Goal: Contribute content: Contribute content

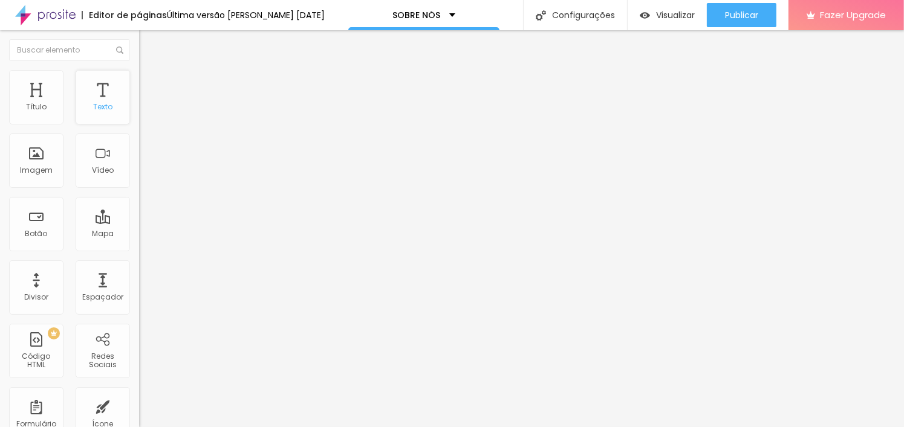
click at [100, 106] on div "Texto" at bounding box center [102, 107] width 19 height 8
click at [25, 293] on div "Divisor" at bounding box center [36, 297] width 24 height 8
click at [139, 43] on button "Editar Seção" at bounding box center [208, 44] width 139 height 28
click at [139, 116] on button "button" at bounding box center [147, 109] width 17 height 13
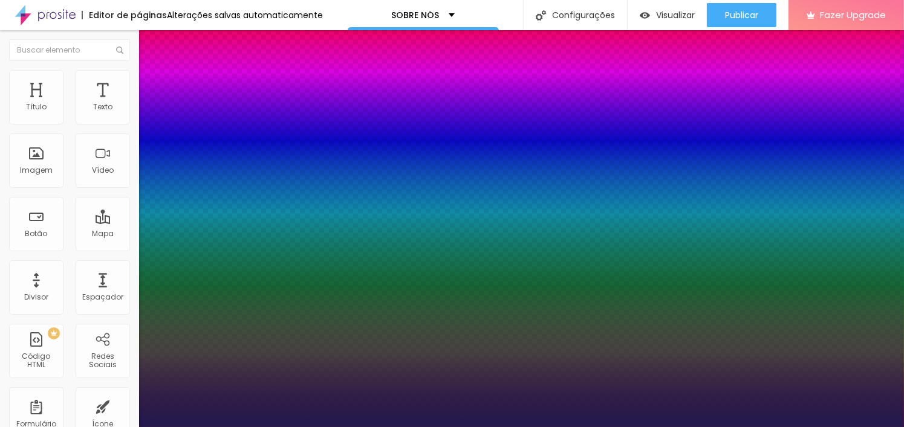
type input "1"
type input "13"
type input "1"
type input "14"
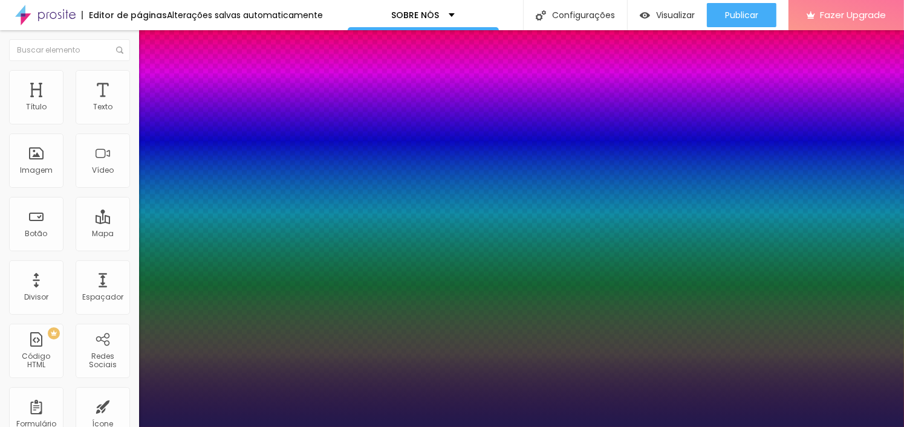
type input "14"
type input "1"
type input "15"
type input "1"
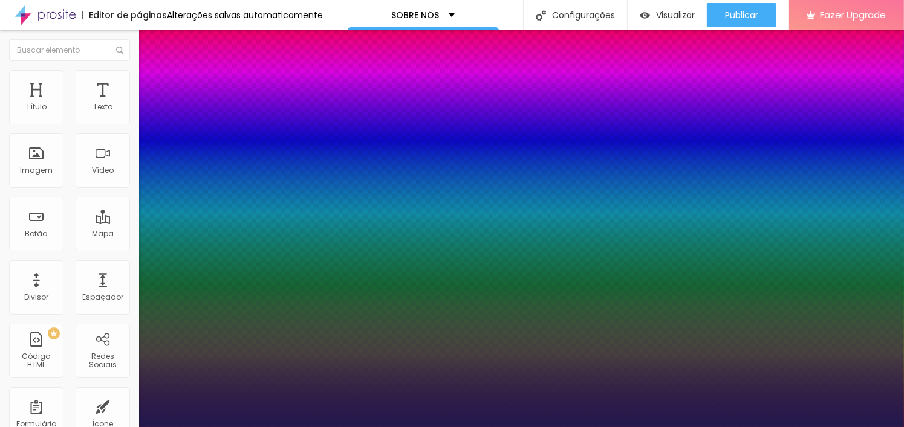
type input "17"
type input "1"
type input "20"
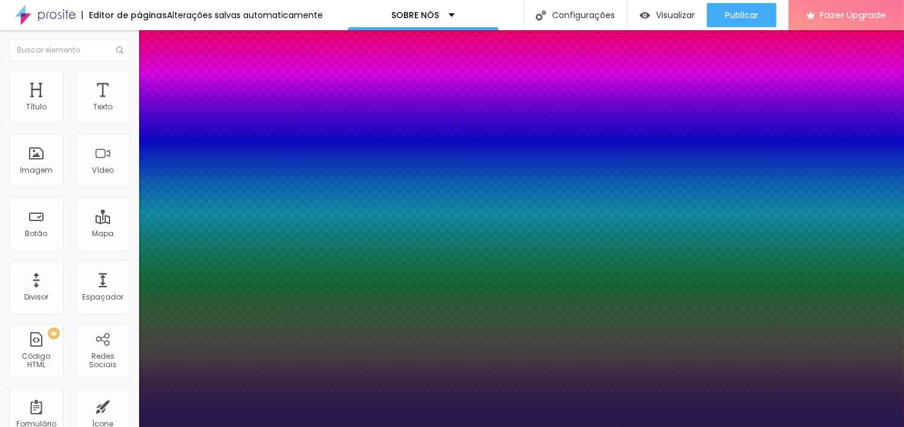
type input "1"
type input "23"
type input "1"
type input "27"
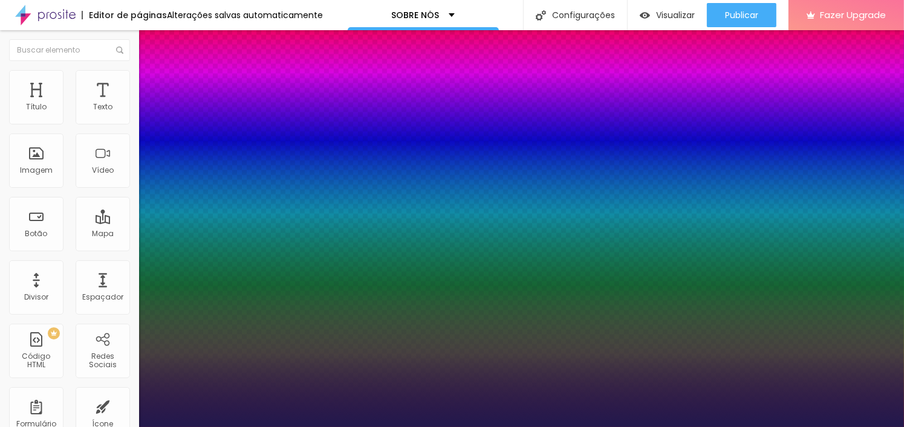
type input "27"
type input "1"
type input "31"
type input "1"
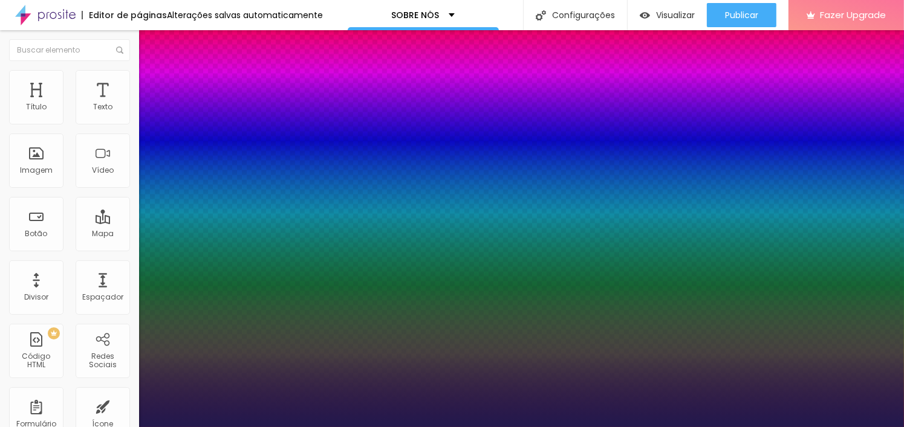
type input "37"
type input "1"
type input "39"
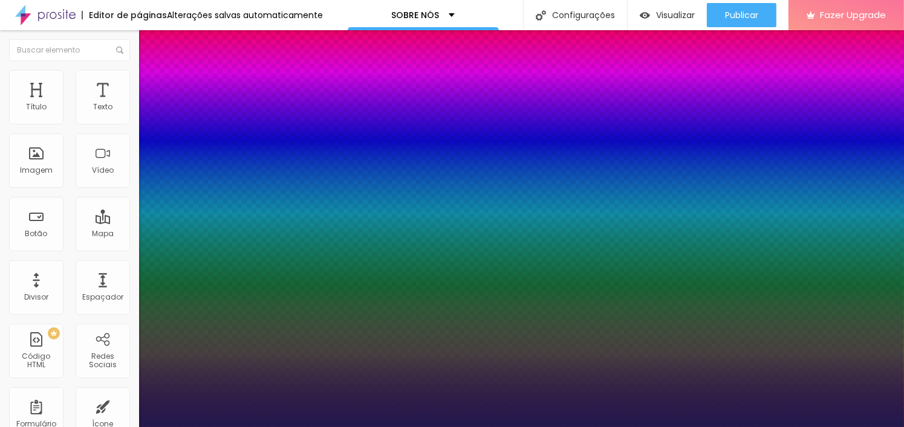
type input "1"
type input "40"
type input "1"
type input "39"
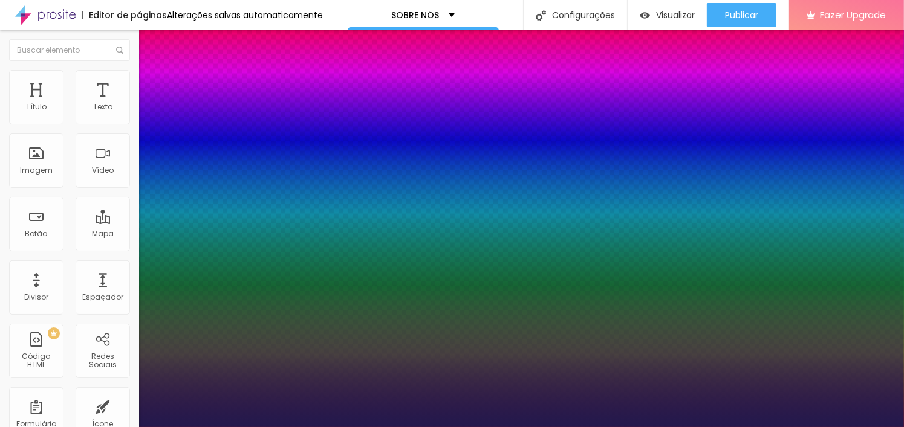
type input "39"
type input "1"
type input "38"
type input "1"
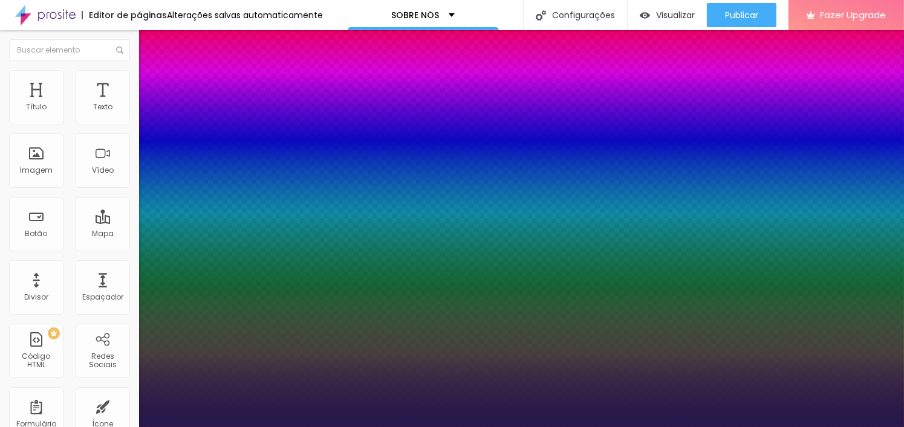
type input "37"
type input "1"
type input "36"
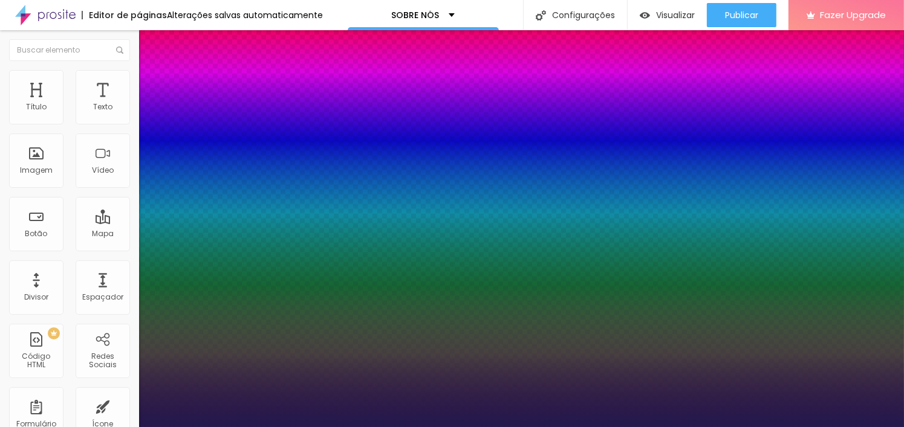
type input "1"
type input "35"
type input "1"
type input "33"
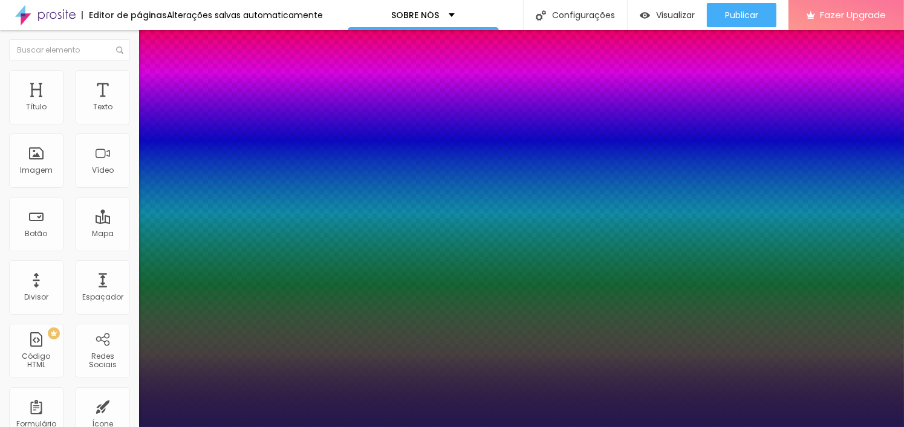
type input "33"
type input "1"
type input "30"
type input "1"
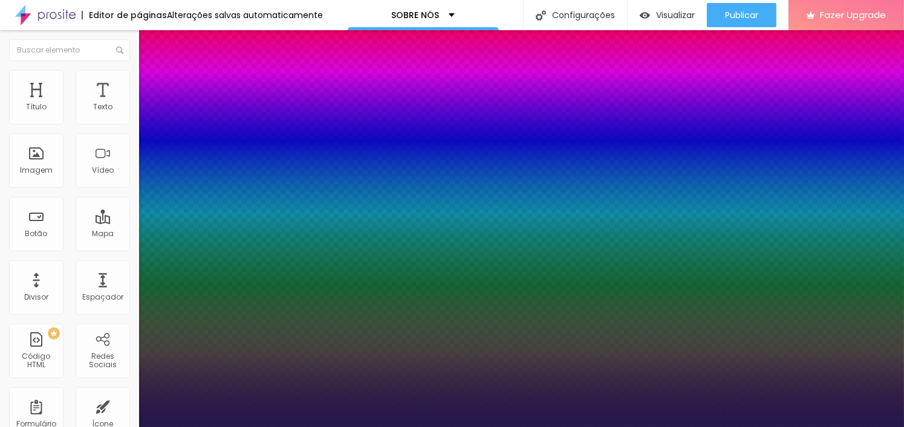
type input "28"
type input "1"
type input "26"
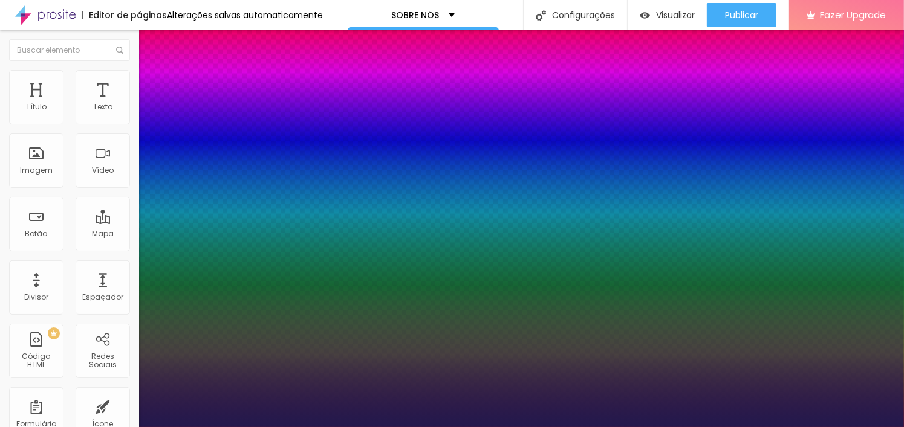
type input "1"
type input "24"
type input "1"
type input "22"
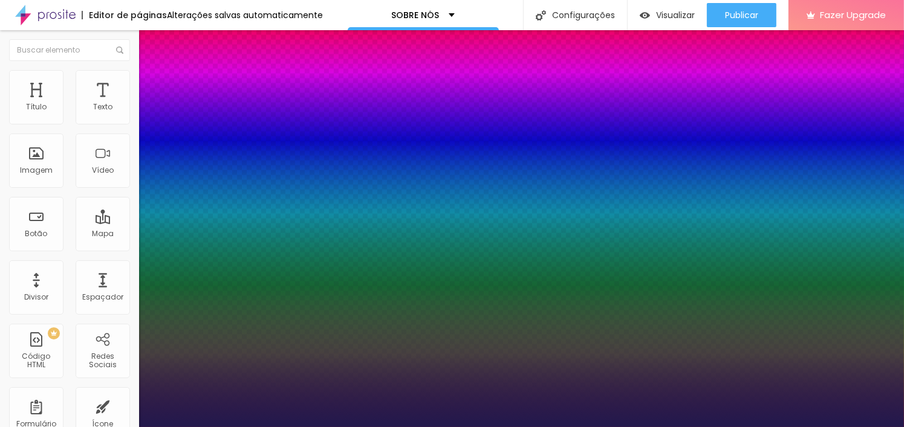
type input "22"
type input "1"
type input "21"
type input "1"
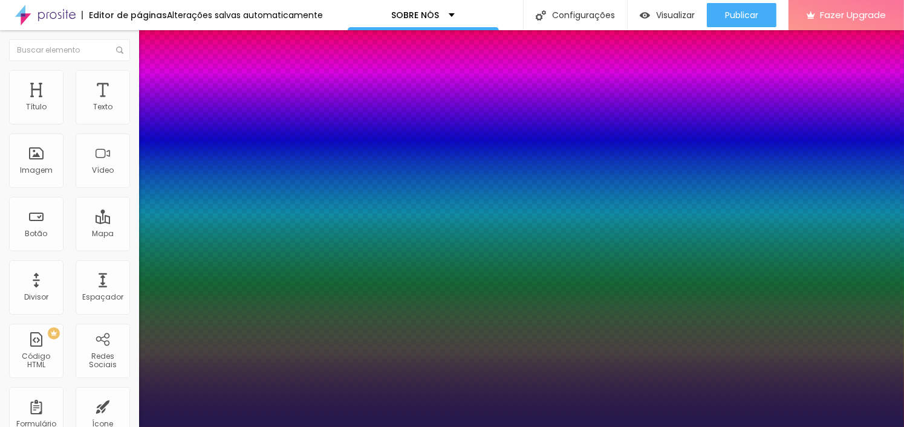
type input "19"
type input "1"
type input "18"
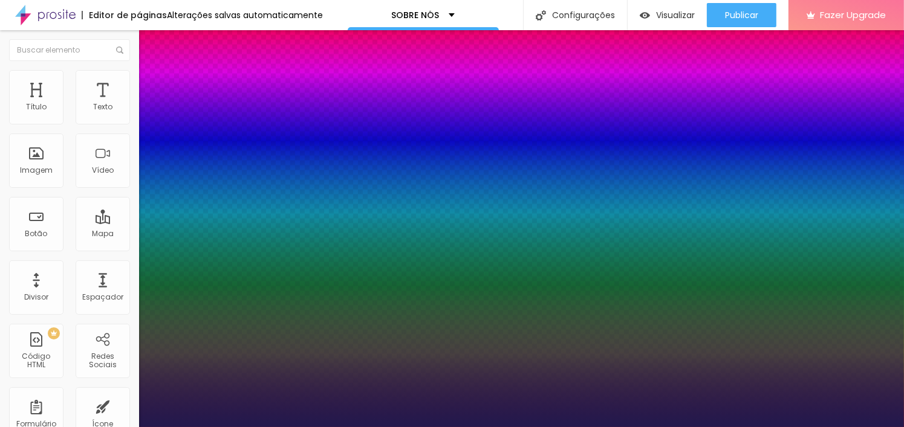
type input "1"
type input "17"
type input "1"
type input "18"
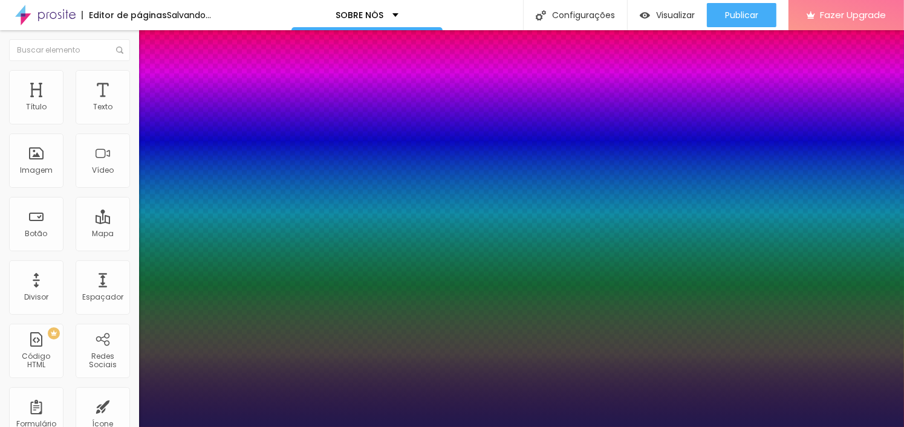
type input "18"
type input "1"
drag, startPoint x: 160, startPoint y: 204, endPoint x: 166, endPoint y: 210, distance: 8.1
type input "18"
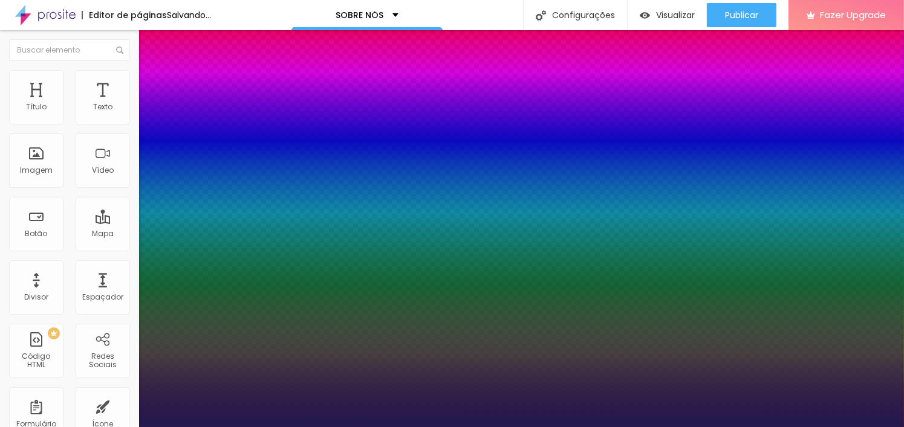
type input "1"
type input "0.1"
type input "1"
type input "0.3"
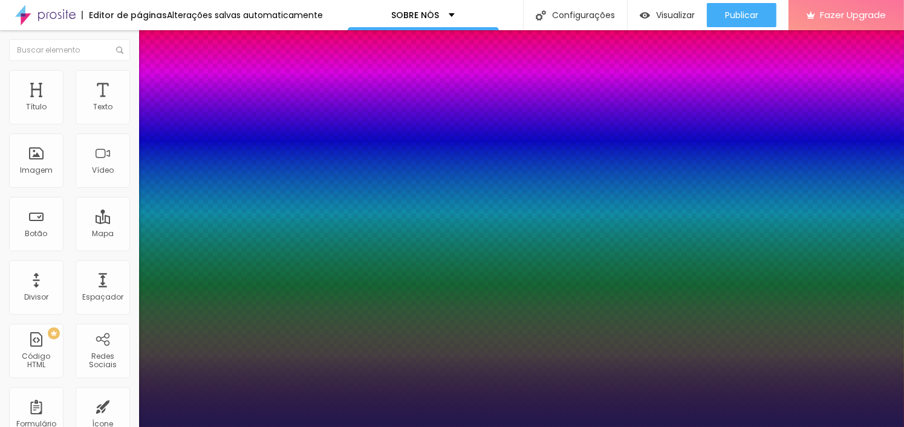
type input "0.3"
type input "1"
type input "0.5"
type input "1"
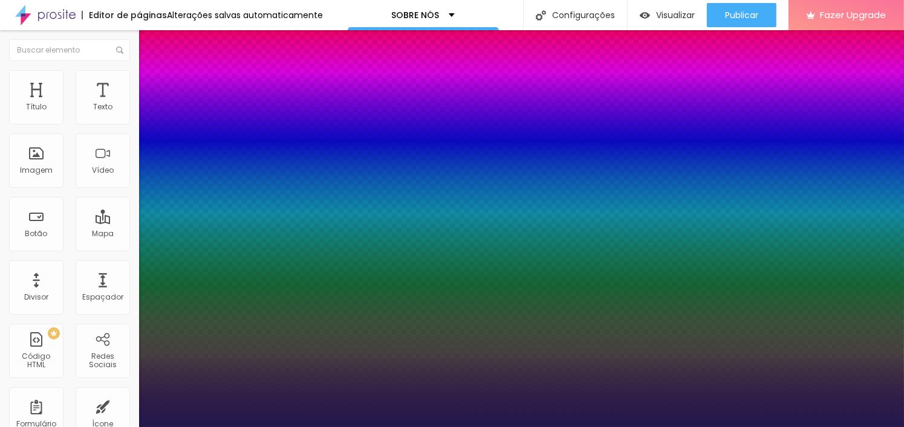
type input "0.8"
type input "1"
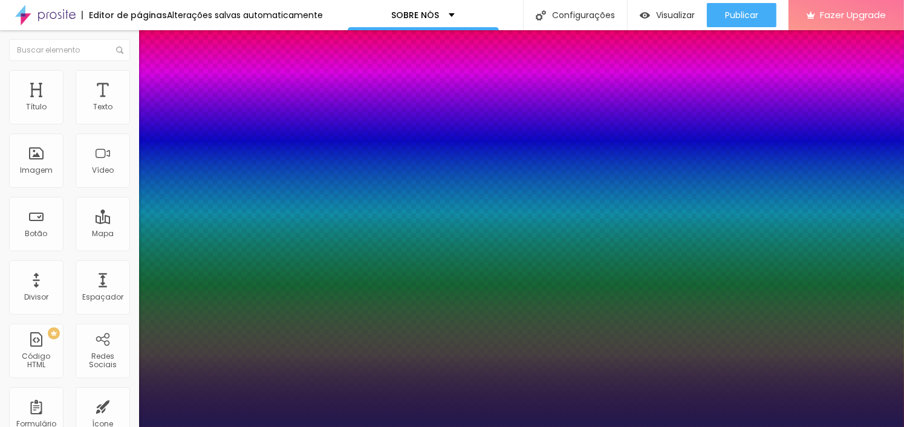
type input "1"
type input "1.1"
type input "1"
type input "1.2"
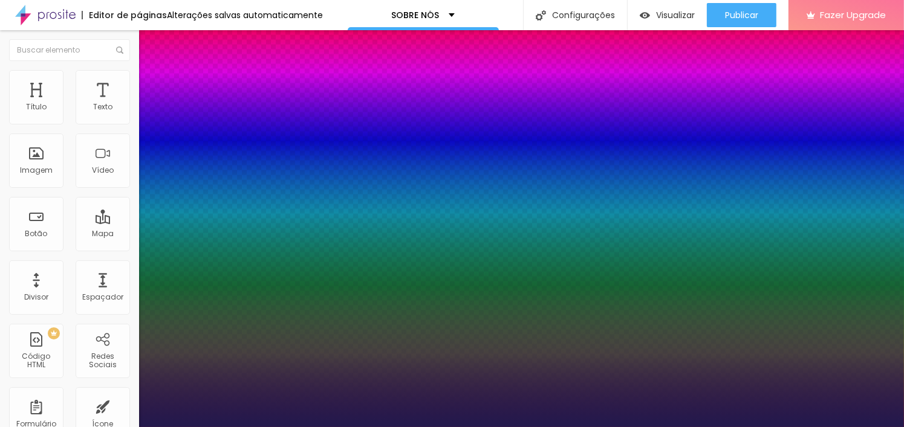
type input "1.2"
type input "1"
type input "1.3"
type input "1"
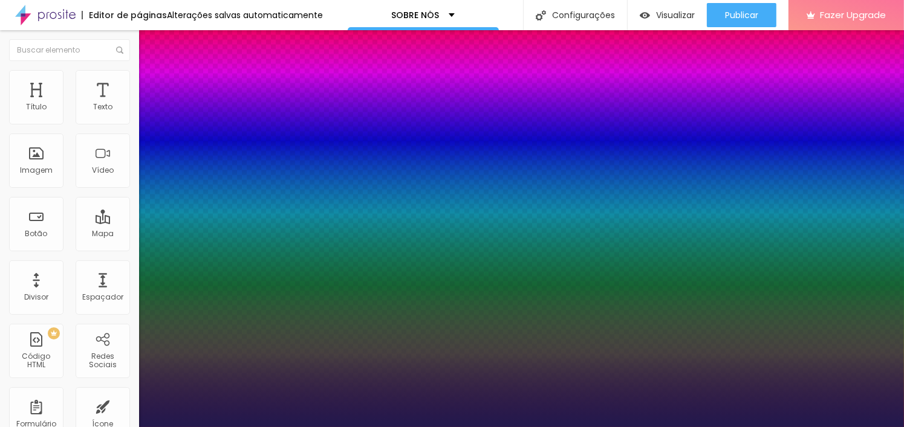
type input "1.4"
type input "1"
type input "1.5"
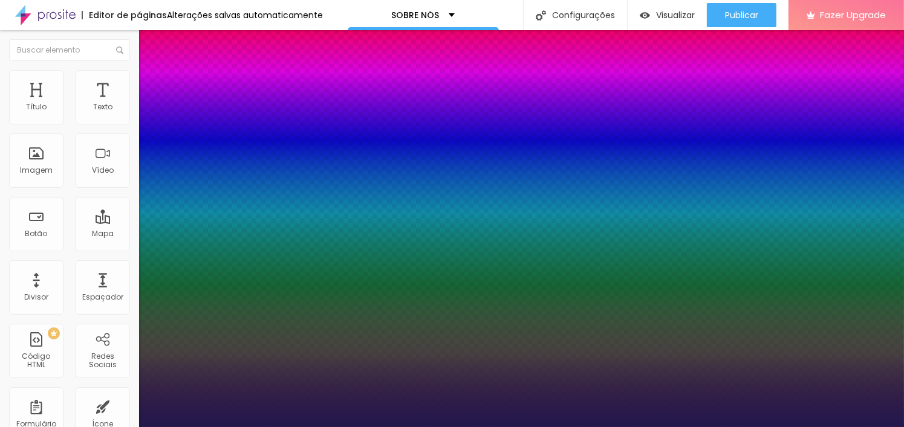
type input "1"
type input "1.6"
type input "1"
type input "1.7"
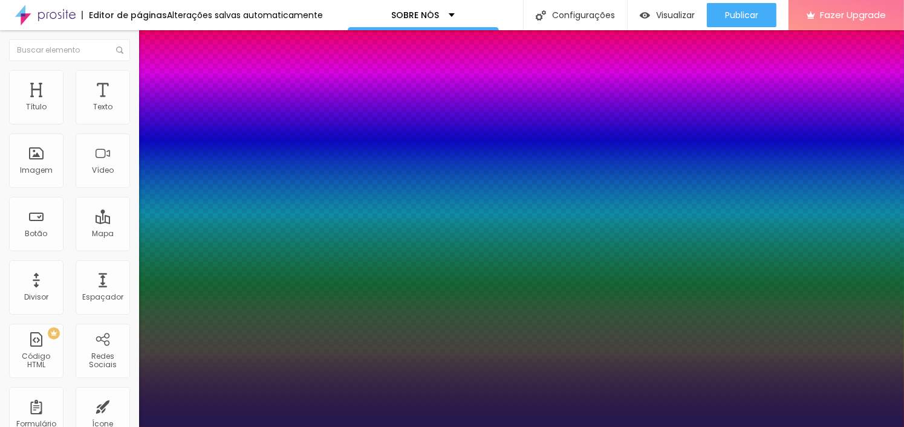
type input "1.7"
type input "1"
type input "1.6"
type input "1"
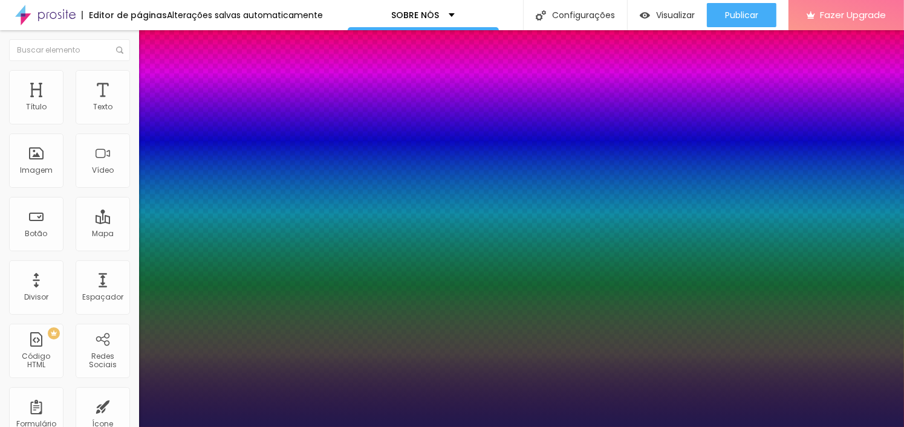
type input "1.5"
type input "1"
type input "1.4"
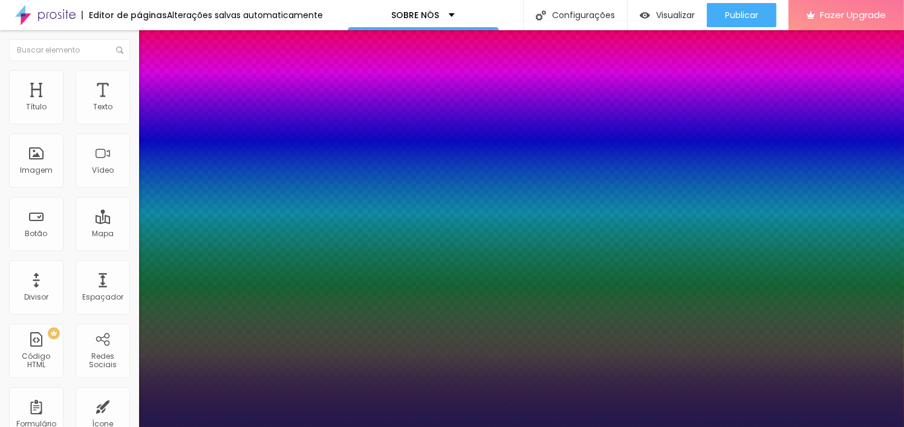
type input "1"
type input "1.3"
type input "1"
type input "1.2"
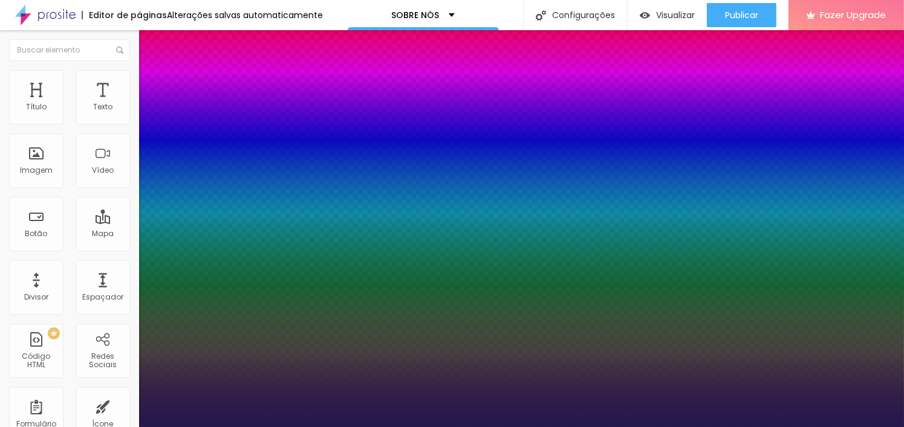
type input "1.2"
type input "1"
type input "1.3"
type input "1"
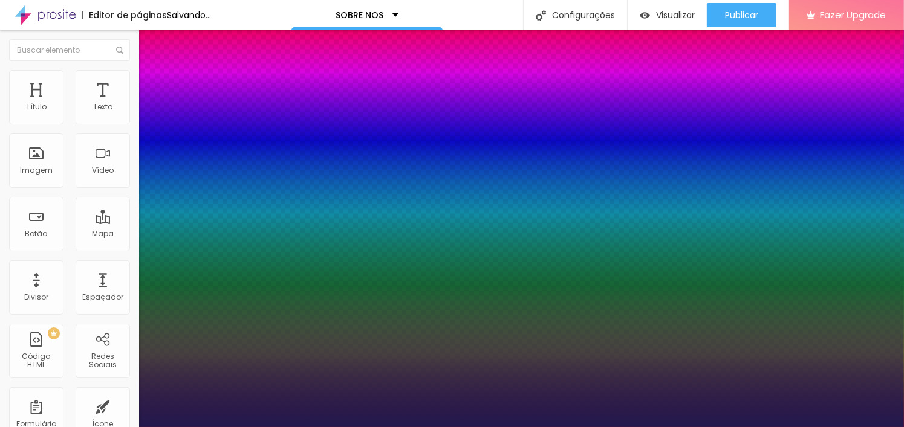
drag, startPoint x: 156, startPoint y: 232, endPoint x: 167, endPoint y: 235, distance: 11.3
type input "1.3"
type input "2"
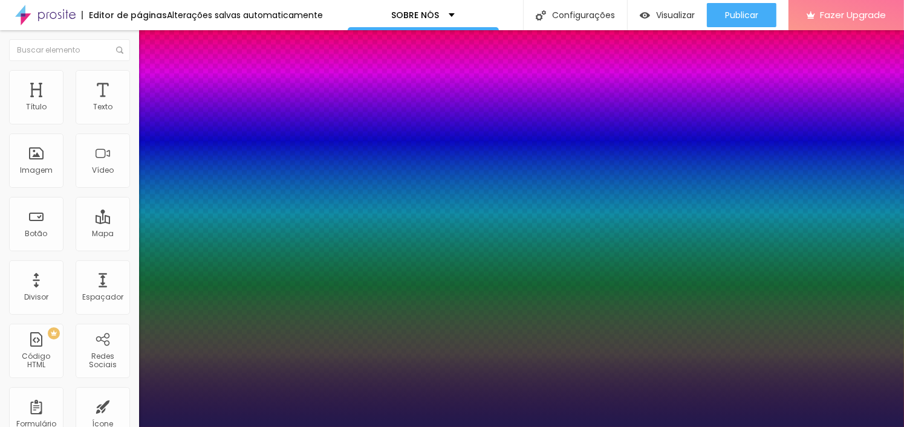
type input "3"
type input "5"
type input "6"
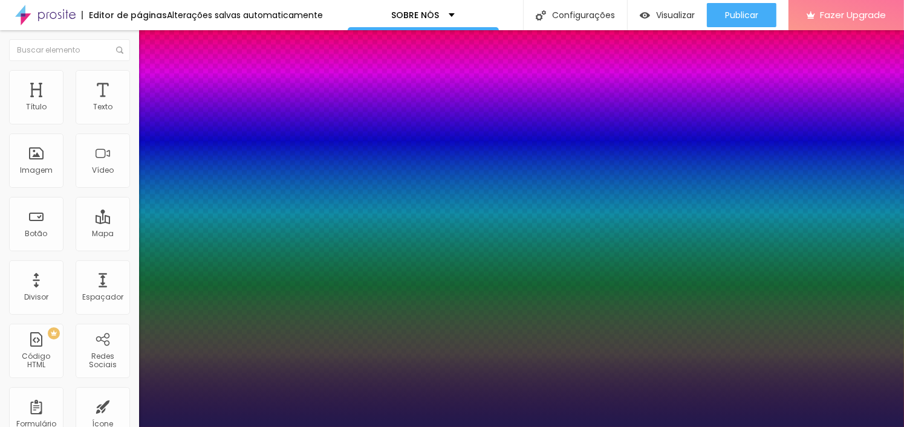
type input "6"
type input "7"
type input "10"
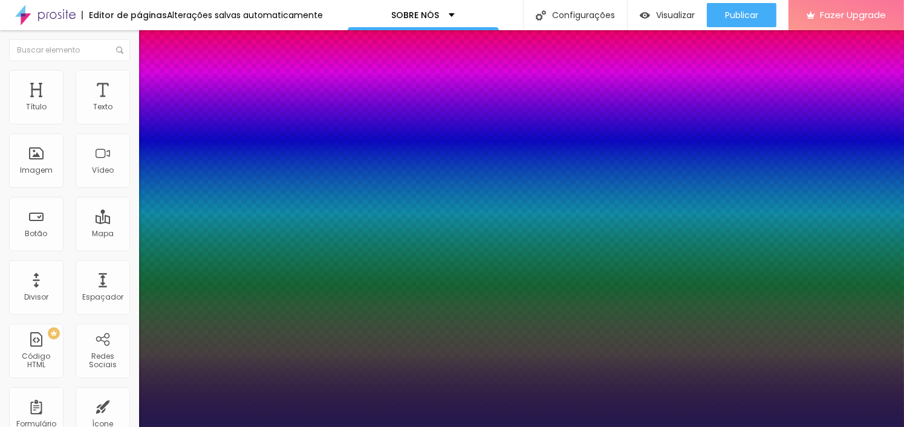
type input "11"
type input "12"
type input "11"
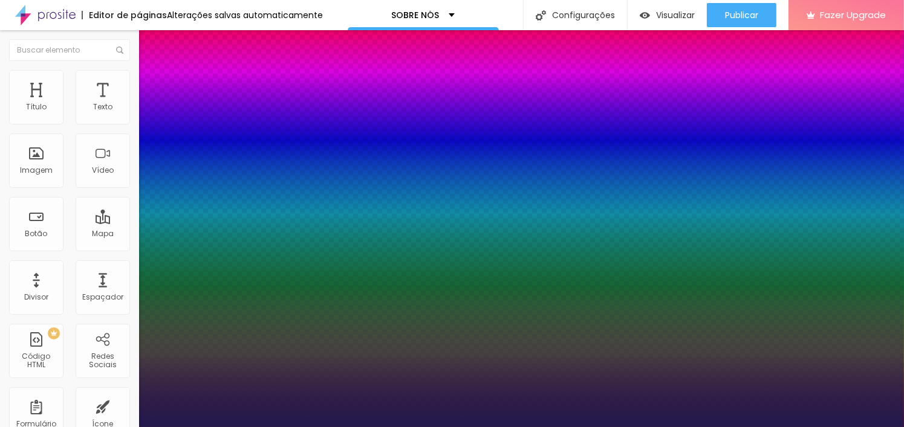
type input "11"
type input "10"
type input "9"
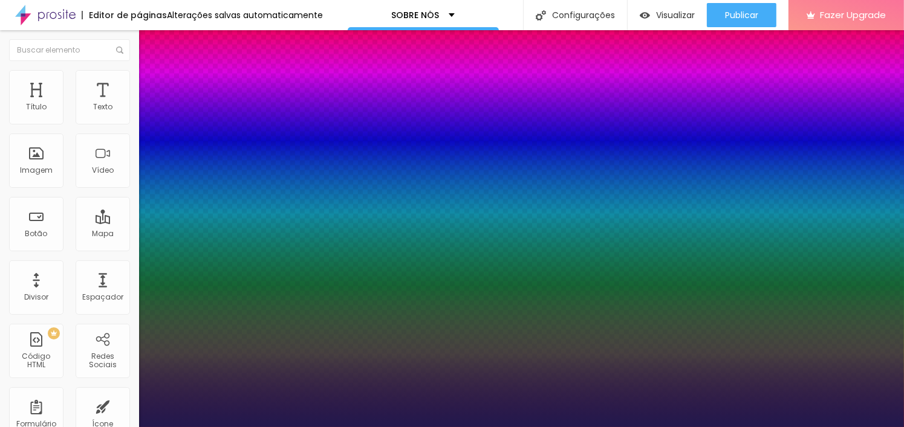
type input "8"
type input "7"
type input "6"
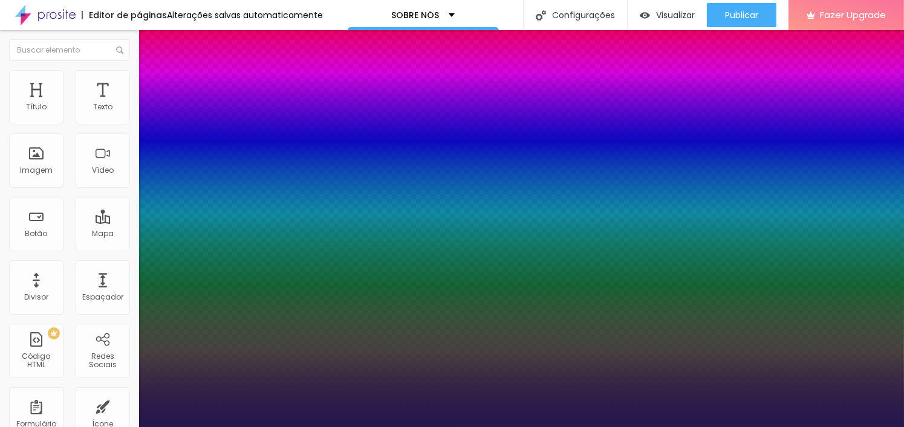
type input "6"
type input "5"
type input "3"
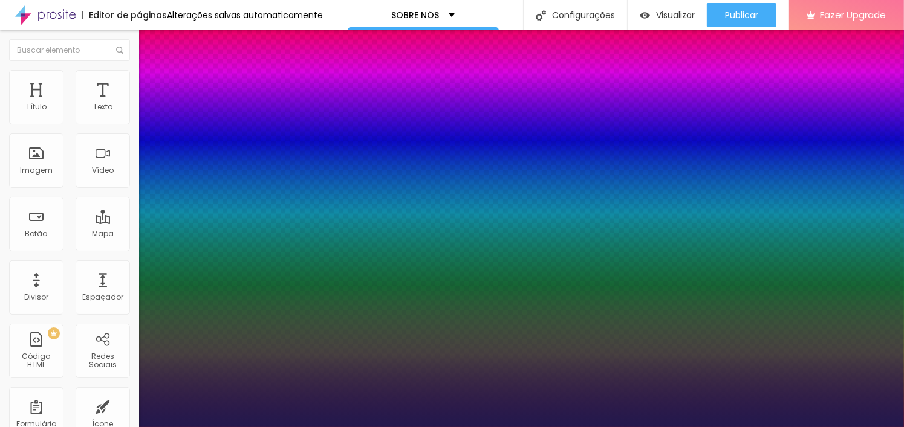
type input "2"
type input "1.2"
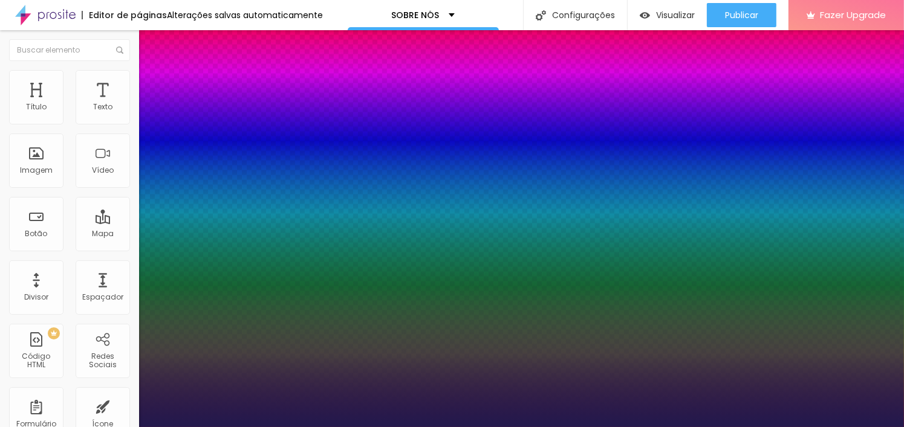
type input "1.2"
type input "1.1"
type input "1"
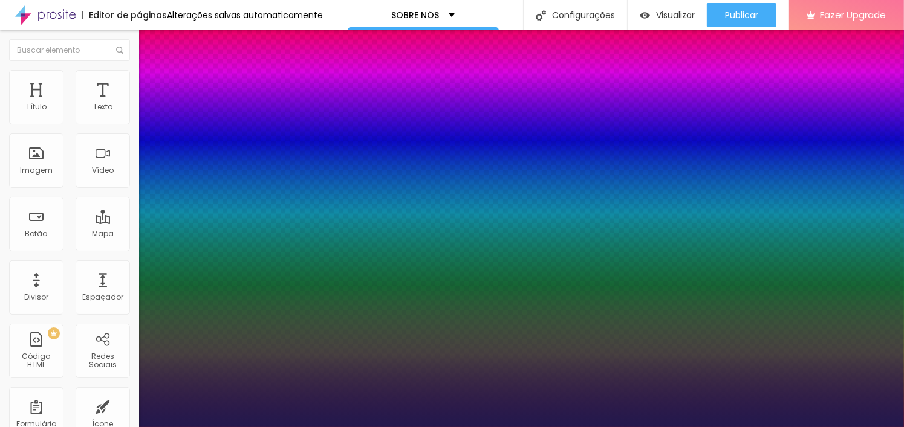
type input "1.1"
type input "1.2"
type input "1.3"
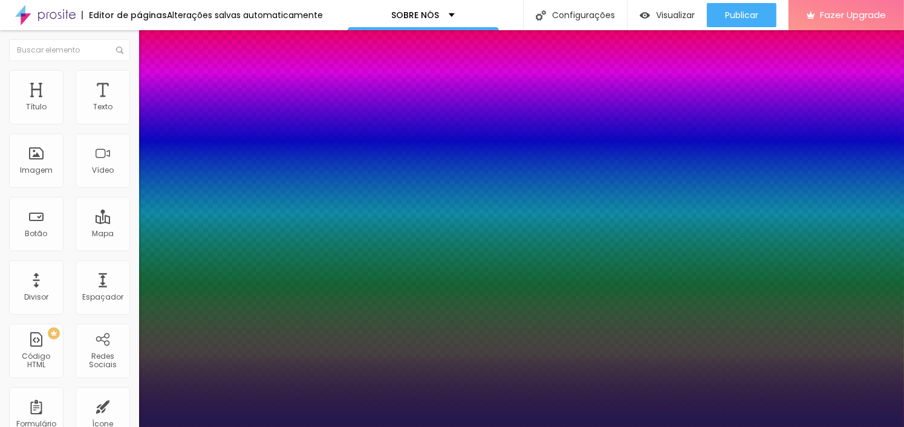
type input "1.3"
type input "1.4"
type input "1.5"
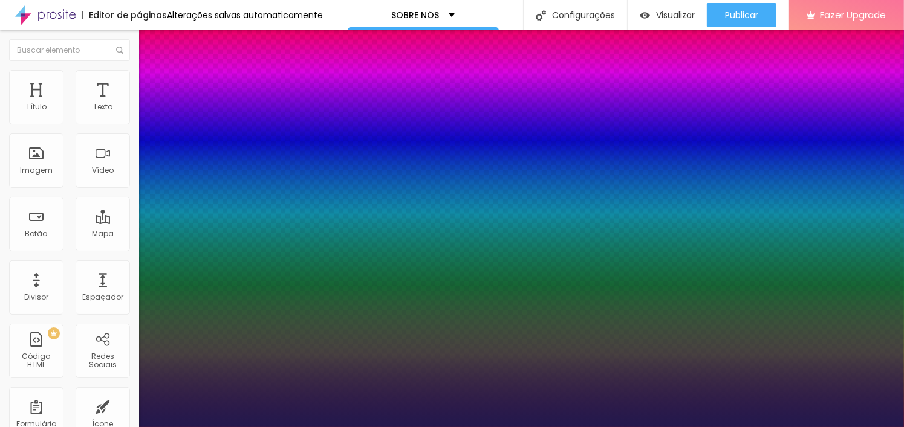
type input "1.4"
type input "1.3"
drag, startPoint x: 200, startPoint y: 287, endPoint x: 205, endPoint y: 281, distance: 7.3
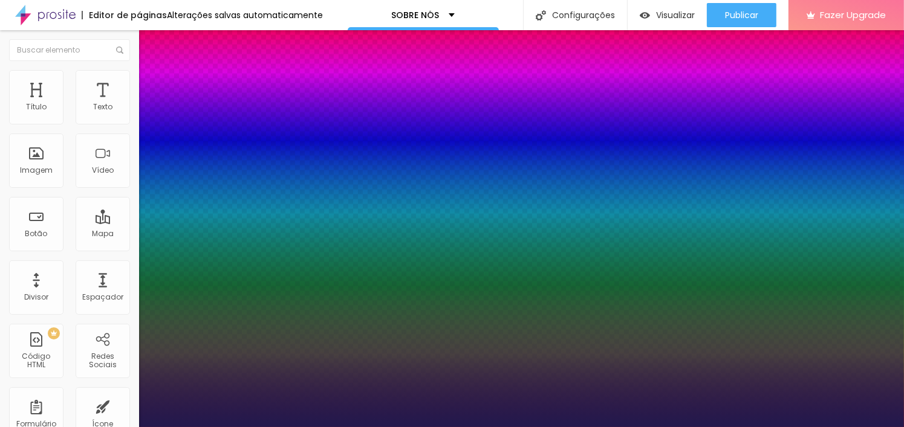
click at [73, 427] on div at bounding box center [452, 427] width 904 height 0
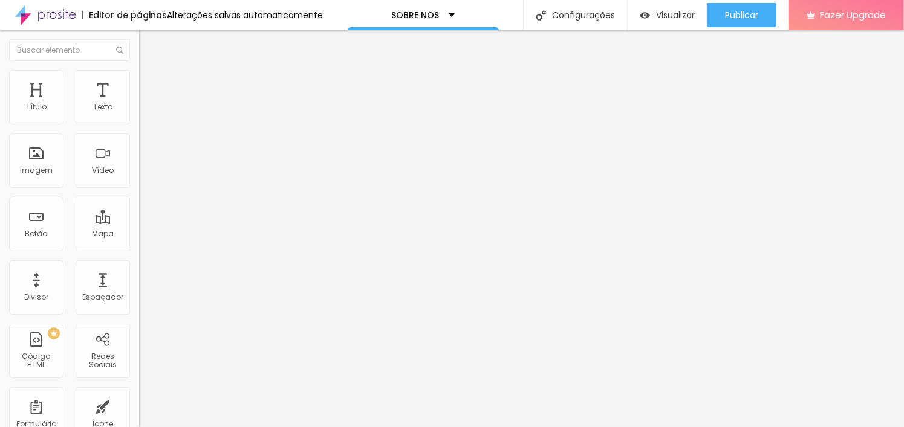
click at [139, 157] on button "button" at bounding box center [147, 150] width 17 height 13
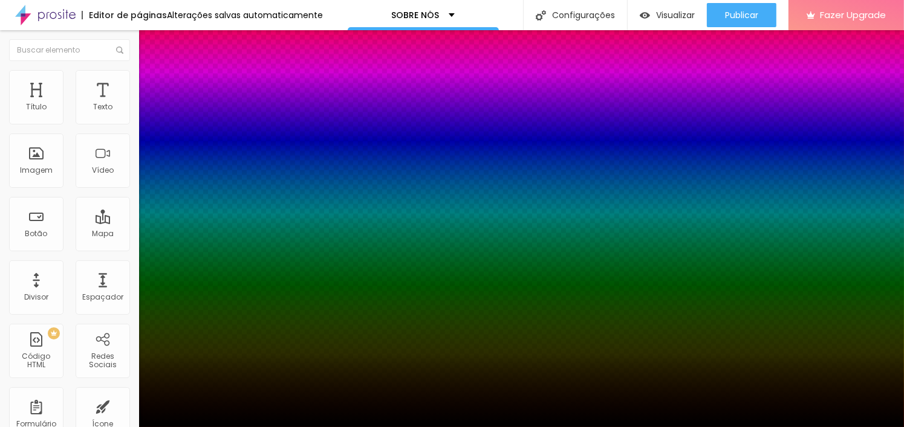
type input "0"
type input "1"
type input "15"
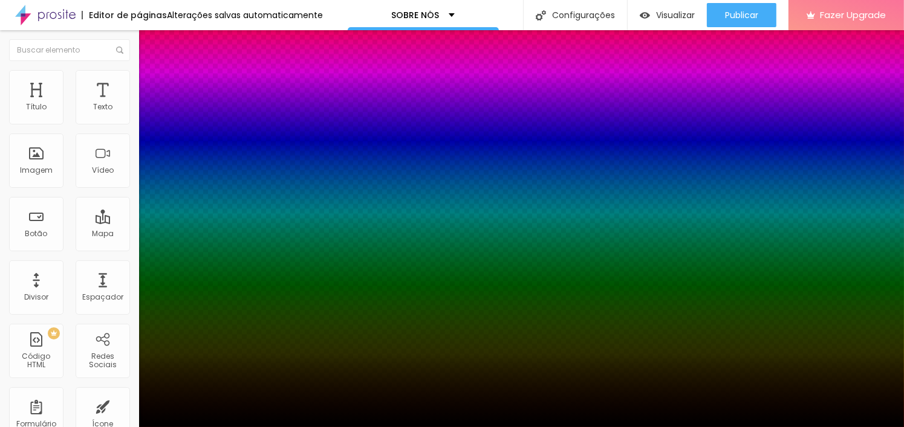
type input "15"
click at [210, 258] on div at bounding box center [452, 213] width 904 height 427
drag, startPoint x: 220, startPoint y: 279, endPoint x: 229, endPoint y: 311, distance: 33.3
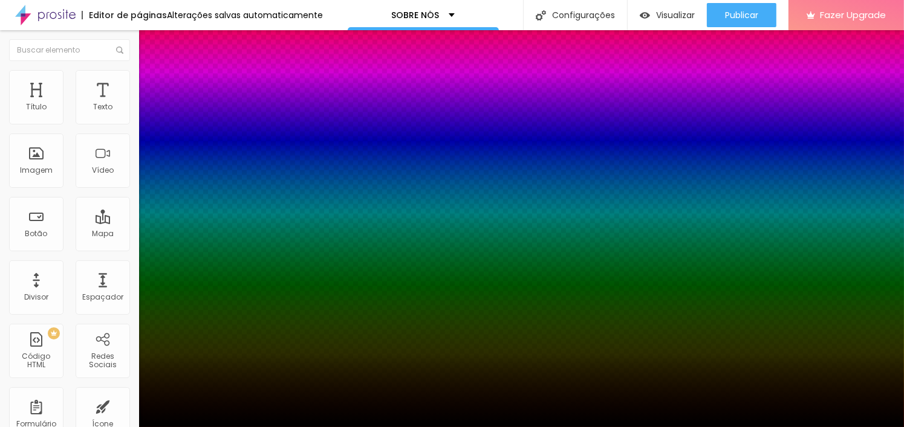
click at [229, 311] on div at bounding box center [452, 213] width 904 height 427
click at [224, 427] on div at bounding box center [452, 435] width 904 height 0
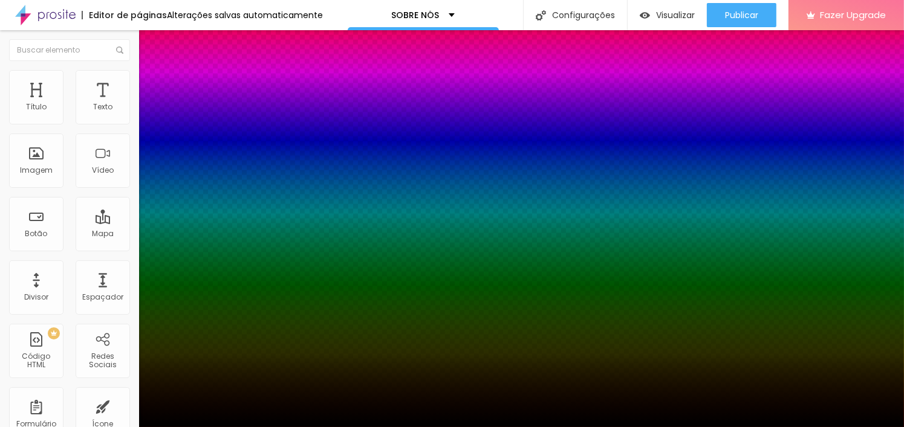
click at [221, 427] on div at bounding box center [452, 435] width 904 height 0
click at [79, 427] on div at bounding box center [452, 427] width 904 height 0
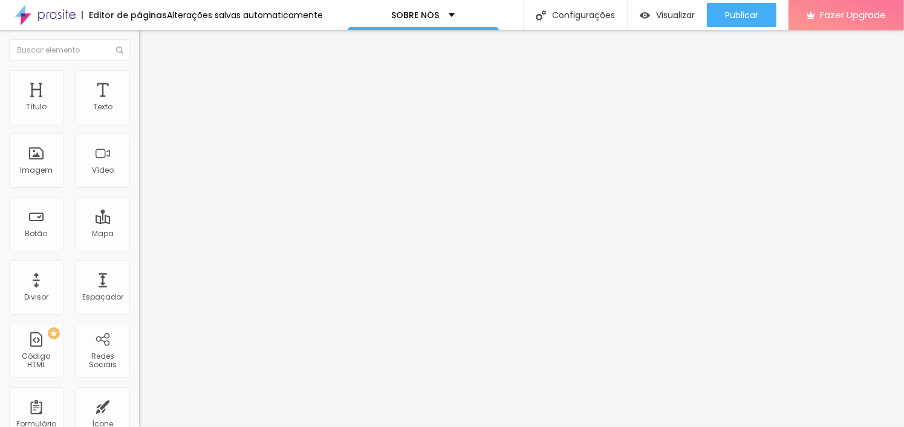
click at [139, 116] on button "button" at bounding box center [147, 109] width 17 height 13
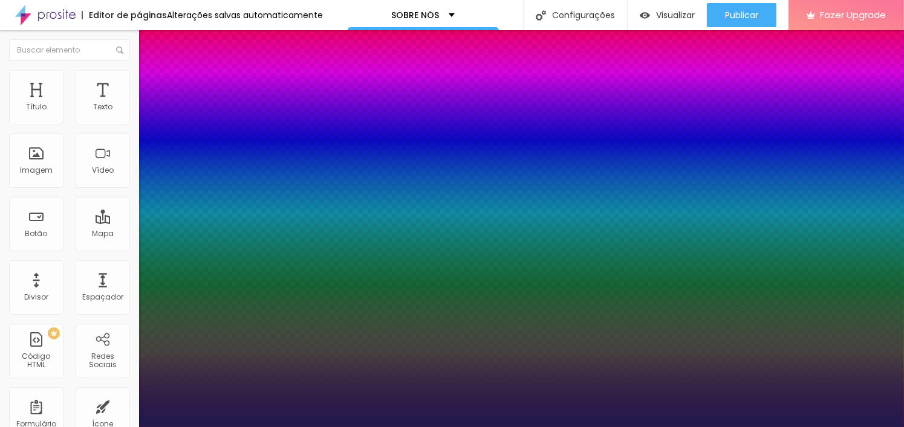
drag, startPoint x: 166, startPoint y: 236, endPoint x: 186, endPoint y: 240, distance: 20.3
drag, startPoint x: 166, startPoint y: 235, endPoint x: 166, endPoint y: 245, distance: 10.3
drag, startPoint x: 201, startPoint y: 286, endPoint x: 212, endPoint y: 282, distance: 11.5
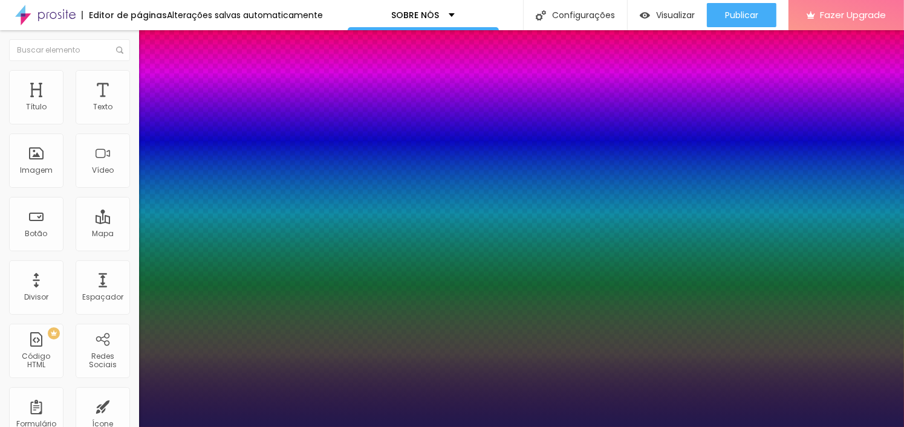
drag, startPoint x: 217, startPoint y: 345, endPoint x: 227, endPoint y: 388, distance: 44.0
click at [227, 391] on div at bounding box center [452, 213] width 904 height 427
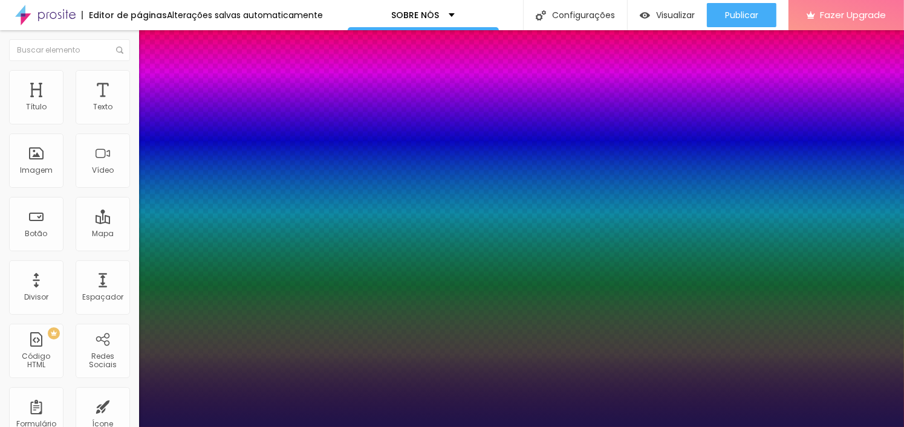
drag, startPoint x: 166, startPoint y: 234, endPoint x: 177, endPoint y: 242, distance: 13.4
click at [534, 427] on div at bounding box center [452, 427] width 904 height 0
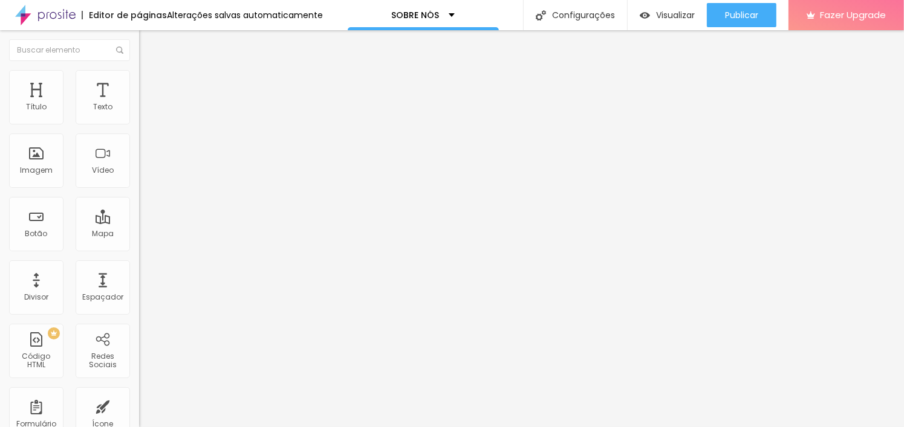
click at [150, 71] on span "Estilo" at bounding box center [159, 66] width 19 height 10
click at [139, 74] on img at bounding box center [144, 75] width 11 height 11
drag, startPoint x: 36, startPoint y: 142, endPoint x: 50, endPoint y: 161, distance: 23.7
click at [139, 394] on input "range" at bounding box center [178, 399] width 78 height 10
drag, startPoint x: 36, startPoint y: 116, endPoint x: 53, endPoint y: 125, distance: 19.2
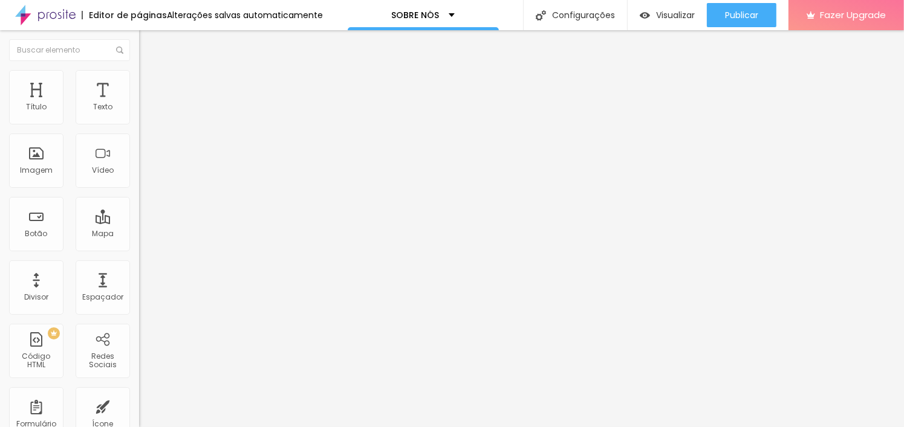
click at [139, 222] on input "range" at bounding box center [178, 227] width 78 height 10
click at [139, 54] on button "Editar Coluna" at bounding box center [208, 44] width 139 height 28
click at [139, 103] on div "Adicionar imagem" at bounding box center [208, 98] width 139 height 8
click at [139, 104] on span "Adicionar imagem" at bounding box center [178, 99] width 78 height 10
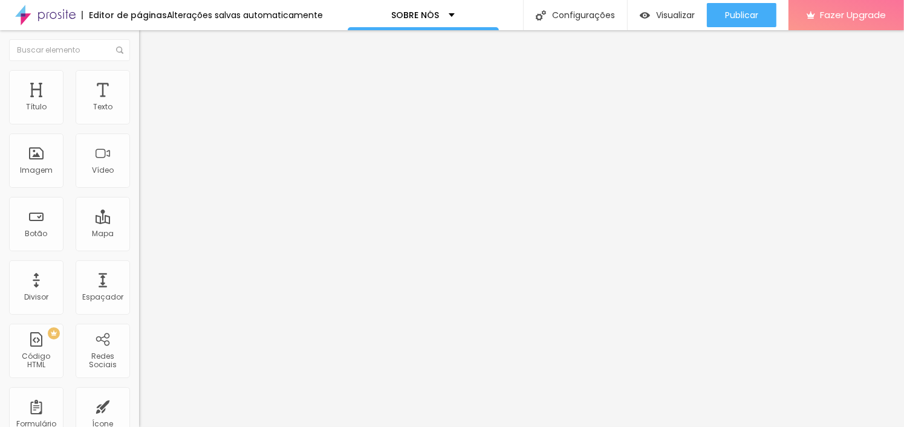
click at [139, 104] on span "Trocar imagem" at bounding box center [172, 99] width 66 height 10
click at [139, 78] on li "Estilo" at bounding box center [208, 76] width 139 height 12
drag, startPoint x: 126, startPoint y: 130, endPoint x: 65, endPoint y: 149, distance: 64.6
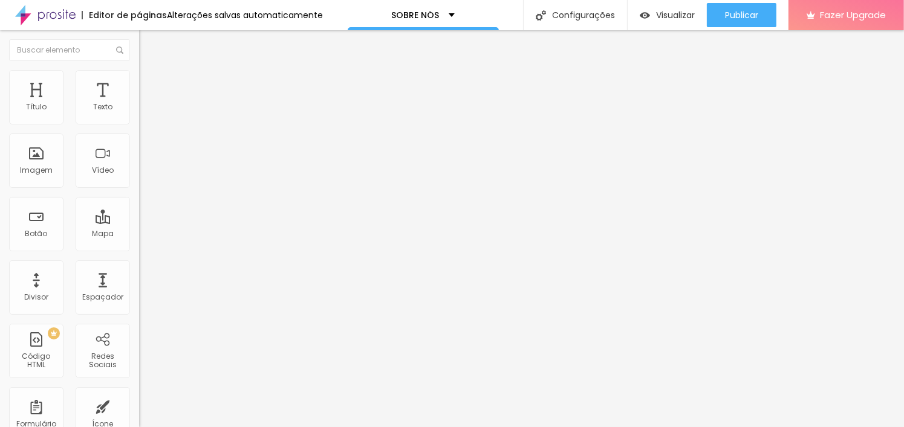
click at [139, 124] on input "range" at bounding box center [178, 119] width 78 height 10
click at [139, 82] on li "Estilo" at bounding box center [208, 76] width 139 height 12
click at [148, 41] on img "button" at bounding box center [153, 44] width 10 height 10
click at [139, 104] on span "Adicionar imagem" at bounding box center [178, 99] width 78 height 10
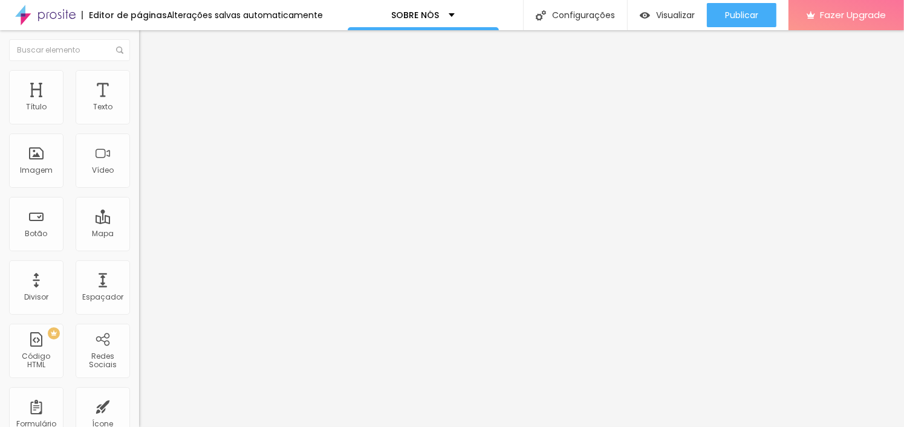
click at [139, 154] on div at bounding box center [208, 149] width 139 height 10
click at [139, 173] on div "Alinhamento" at bounding box center [208, 155] width 139 height 36
click at [139, 172] on img at bounding box center [143, 168] width 8 height 8
click at [139, 189] on span "Original" at bounding box center [153, 184] width 29 height 10
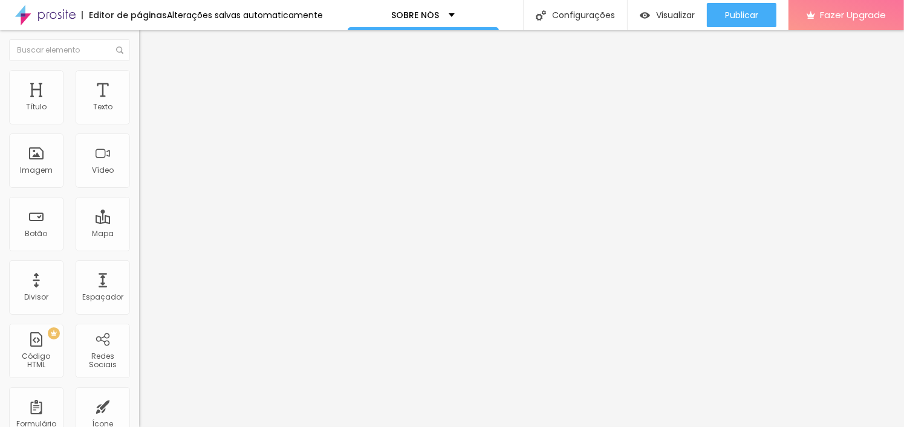
click at [139, 196] on span "Cinema" at bounding box center [154, 191] width 30 height 10
click at [139, 208] on span "Padrão" at bounding box center [152, 203] width 27 height 10
click at [139, 196] on span "Cinema" at bounding box center [154, 191] width 30 height 10
click at [139, 222] on span "Original" at bounding box center [153, 217] width 29 height 10
click at [139, 204] on span "Padrão" at bounding box center [152, 198] width 27 height 10
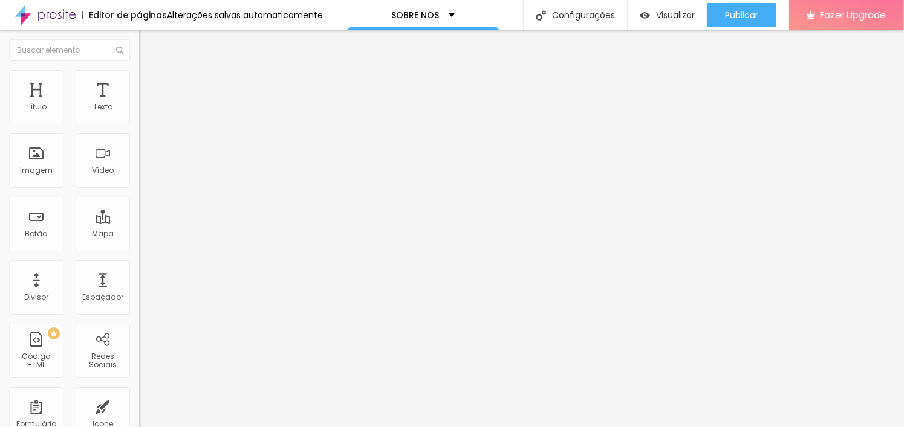
click at [139, 189] on span "4:3 Padrão" at bounding box center [159, 184] width 40 height 10
click at [139, 214] on div "Quadrado 1:1" at bounding box center [208, 210] width 139 height 7
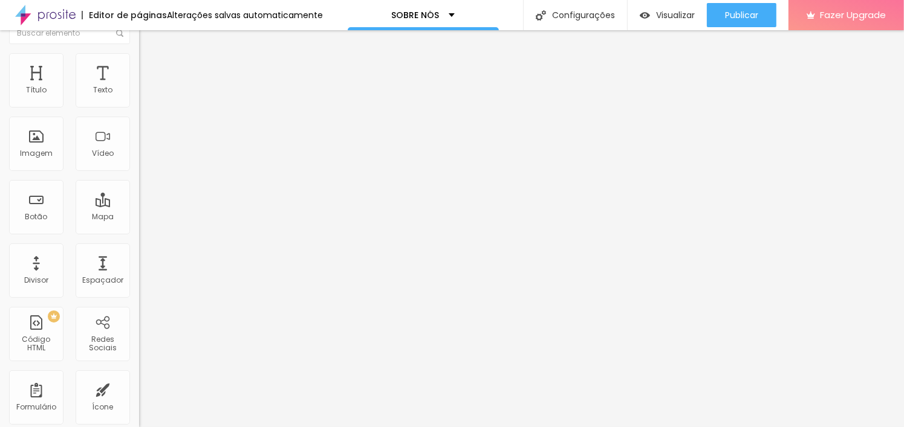
click at [139, 206] on span "Original" at bounding box center [153, 200] width 29 height 10
click at [139, 180] on span "Cinema" at bounding box center [154, 174] width 30 height 10
click at [139, 191] on span "Padrão" at bounding box center [152, 186] width 27 height 10
click at [139, 180] on span "Cinema" at bounding box center [154, 174] width 30 height 10
click at [139, 198] on span "Quadrado" at bounding box center [158, 193] width 39 height 10
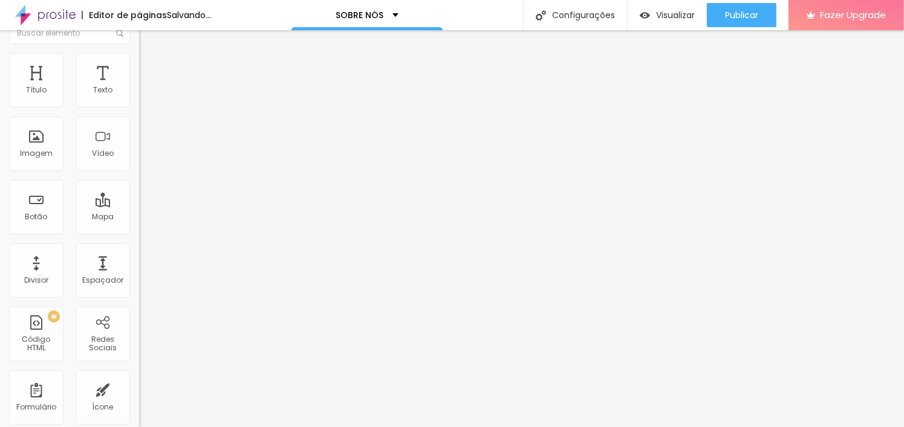
scroll to position [0, 0]
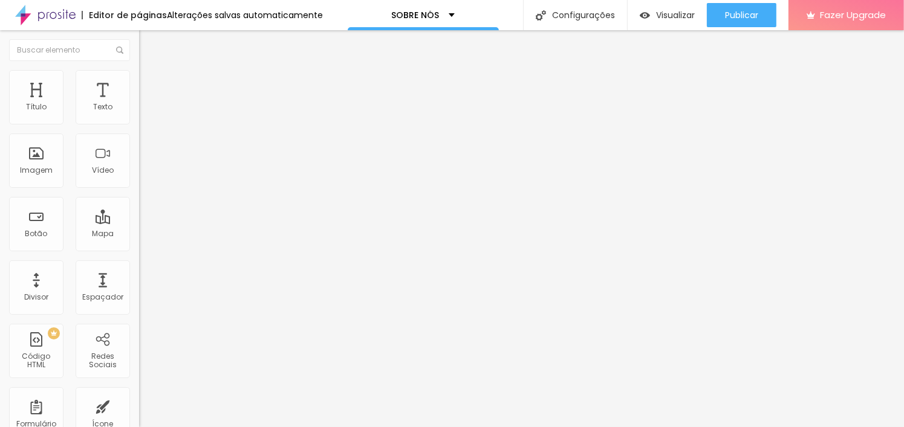
click at [144, 112] on icon "button" at bounding box center [147, 108] width 7 height 7
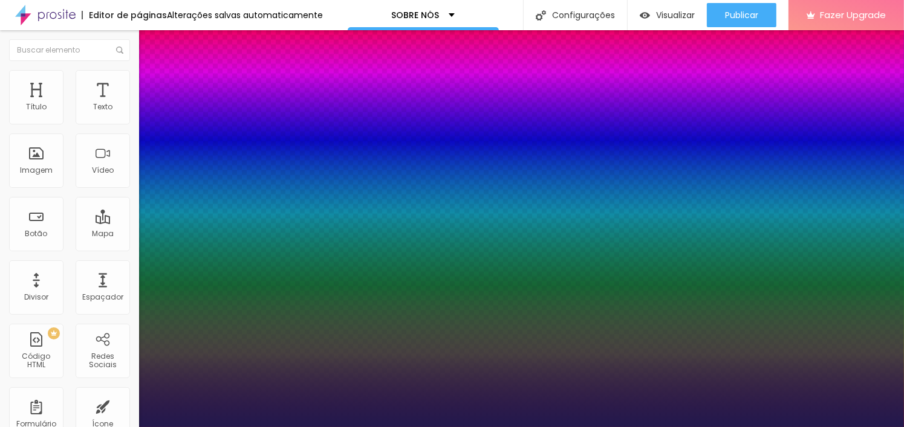
drag, startPoint x: 157, startPoint y: 233, endPoint x: 159, endPoint y: 247, distance: 14.7
click at [617, 427] on div at bounding box center [452, 427] width 904 height 0
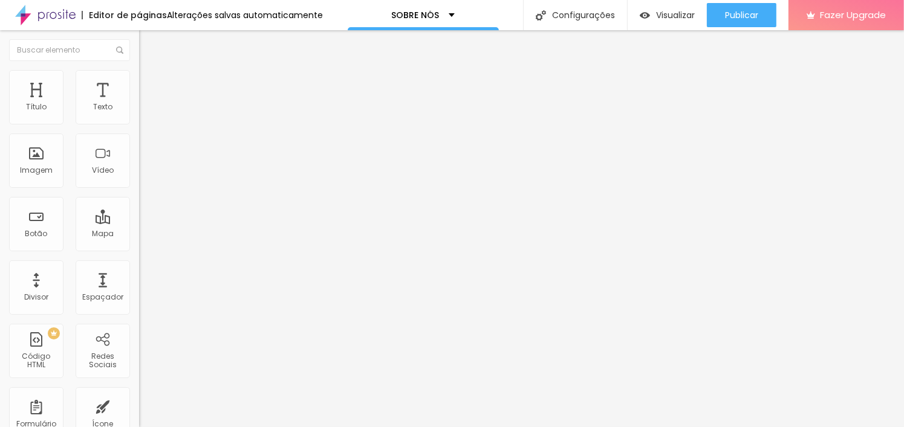
click at [139, 70] on li "Avançado" at bounding box center [208, 76] width 139 height 12
drag, startPoint x: 33, startPoint y: 139, endPoint x: 43, endPoint y: 144, distance: 11.4
click at [139, 394] on input "range" at bounding box center [178, 399] width 78 height 10
drag, startPoint x: 50, startPoint y: 147, endPoint x: 35, endPoint y: 152, distance: 15.3
click at [139, 394] on input "range" at bounding box center [178, 399] width 78 height 10
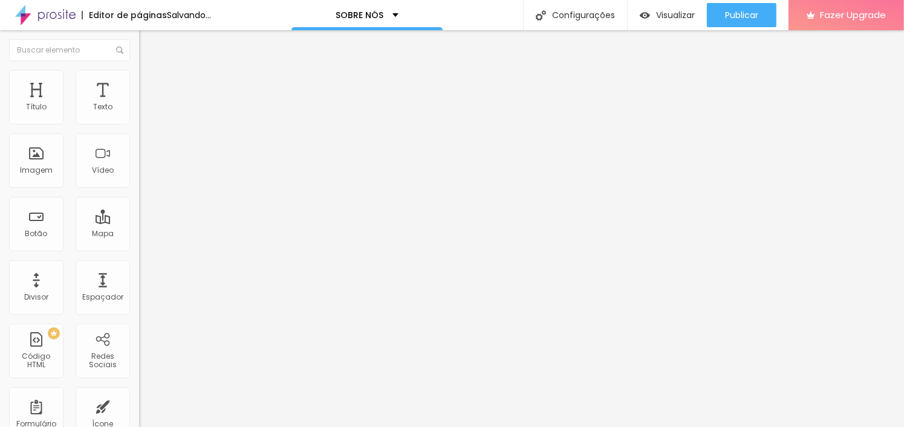
drag, startPoint x: 36, startPoint y: 116, endPoint x: 52, endPoint y: 120, distance: 16.7
click at [139, 222] on input "range" at bounding box center [178, 227] width 78 height 10
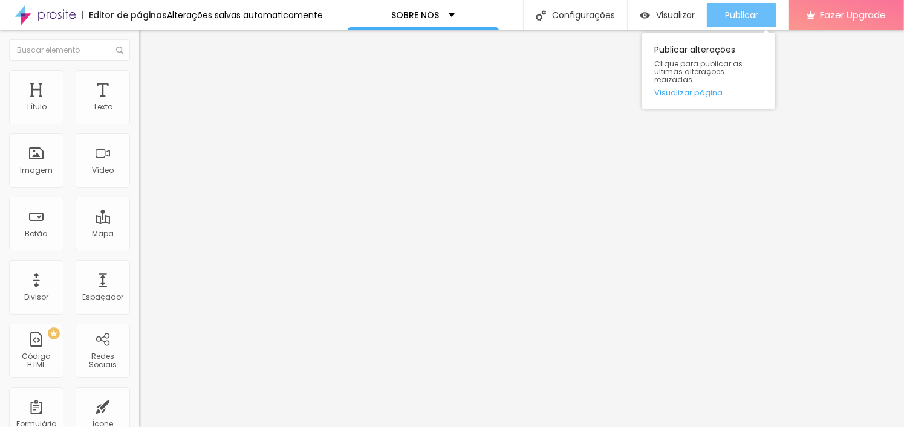
click at [737, 14] on span "Publicar" at bounding box center [741, 15] width 33 height 10
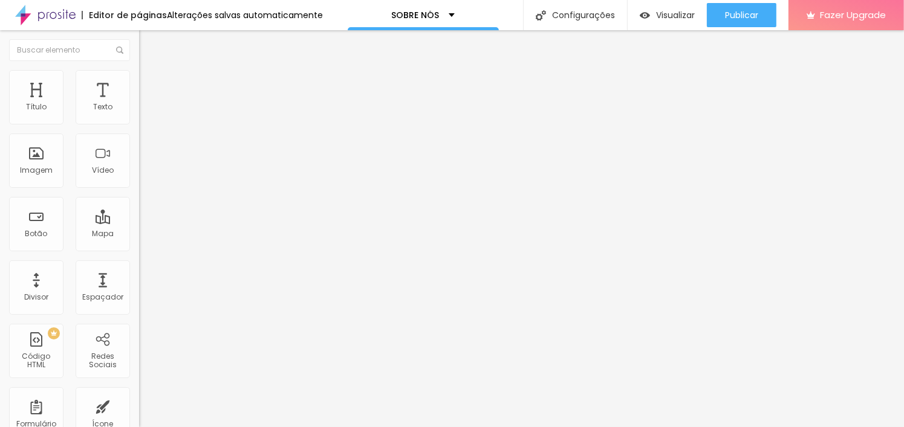
drag, startPoint x: 31, startPoint y: 143, endPoint x: 39, endPoint y: 153, distance: 13.3
click at [139, 394] on input "range" at bounding box center [178, 399] width 78 height 10
click at [139, 222] on input "range" at bounding box center [178, 227] width 78 height 10
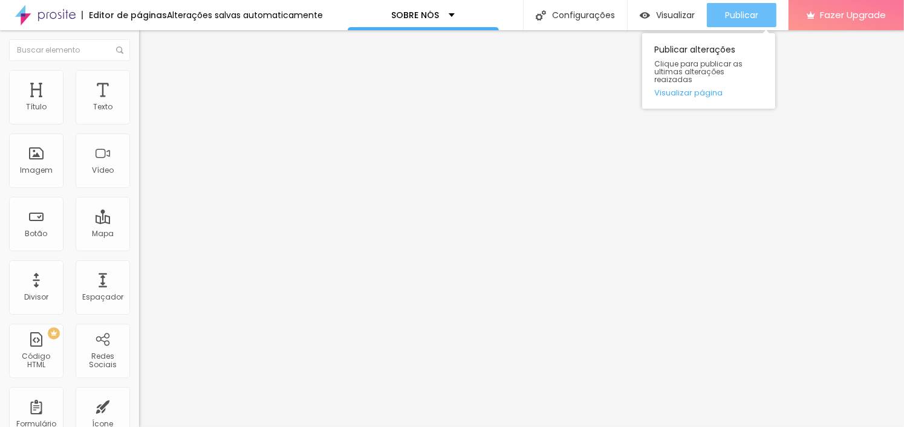
click at [742, 8] on div "Publicar" at bounding box center [741, 15] width 33 height 24
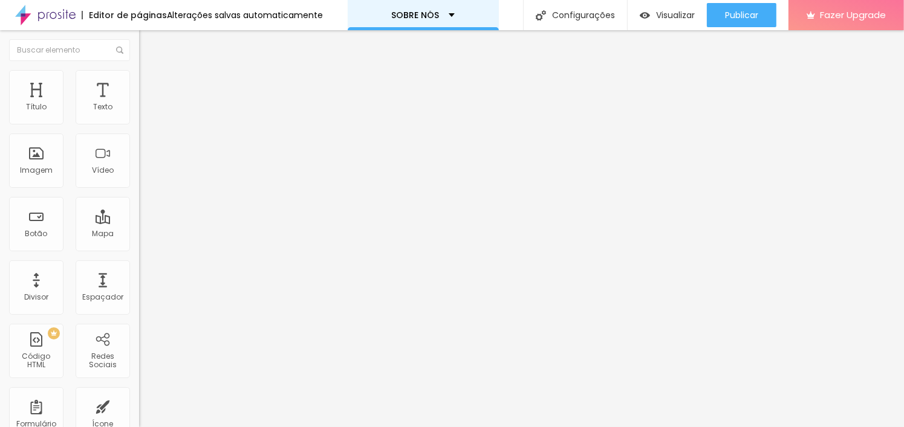
click at [416, 24] on div "SOBRE NÓS" at bounding box center [423, 15] width 151 height 30
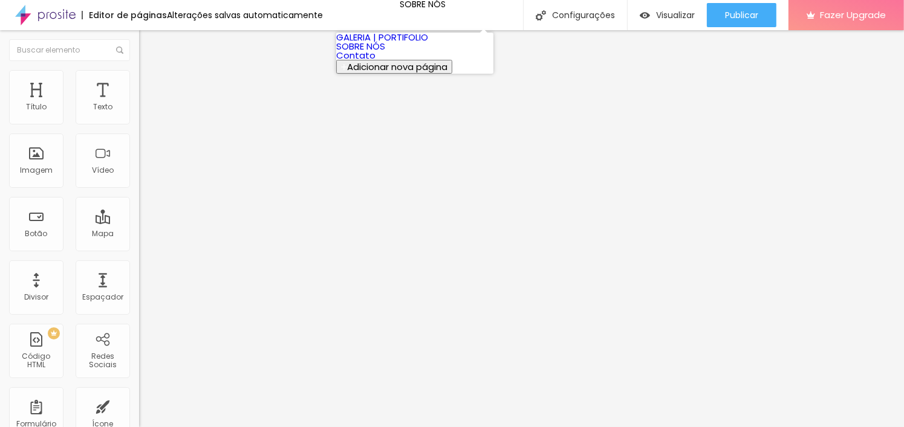
click at [385, 53] on link "SOBRE NÓS" at bounding box center [360, 46] width 49 height 13
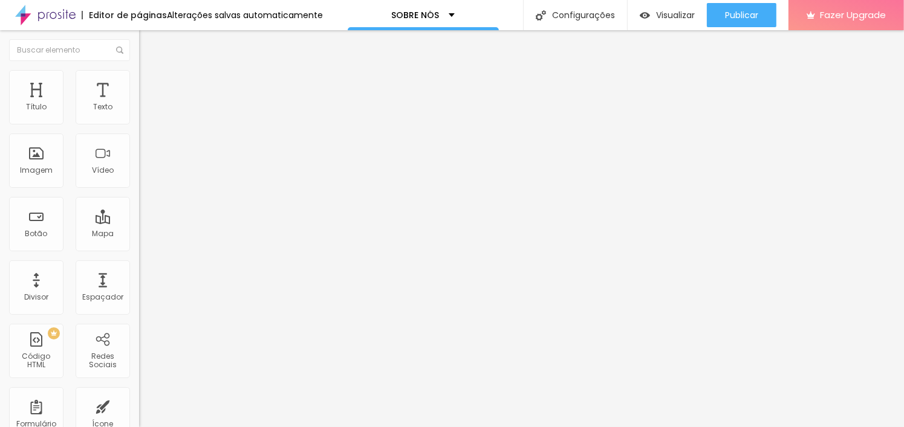
click at [148, 44] on img "button" at bounding box center [153, 44] width 10 height 10
